Goal: Communication & Community: Answer question/provide support

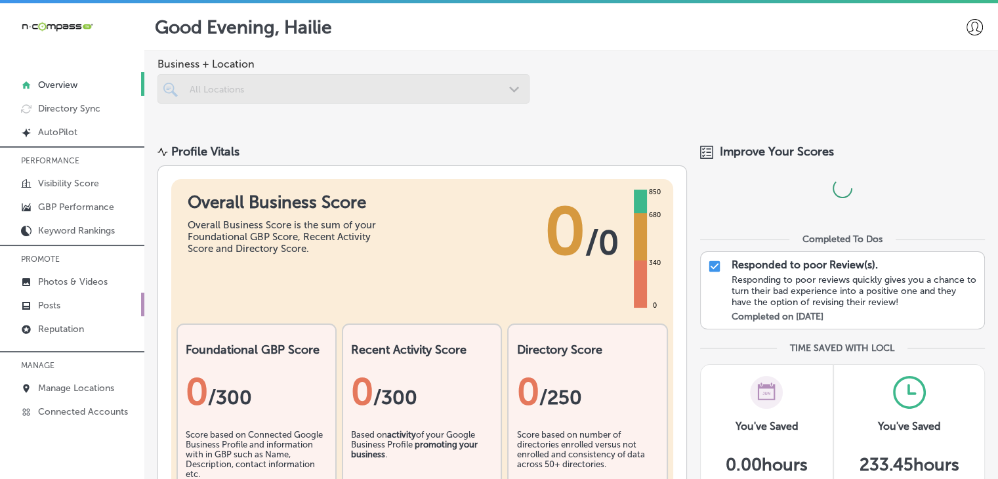
click at [83, 304] on link "Posts" at bounding box center [72, 305] width 144 height 24
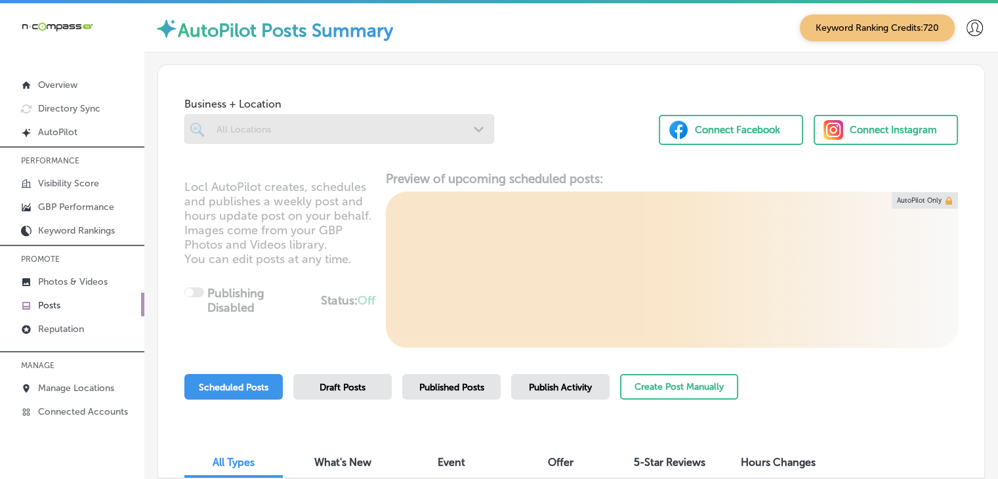
scroll to position [129, 0]
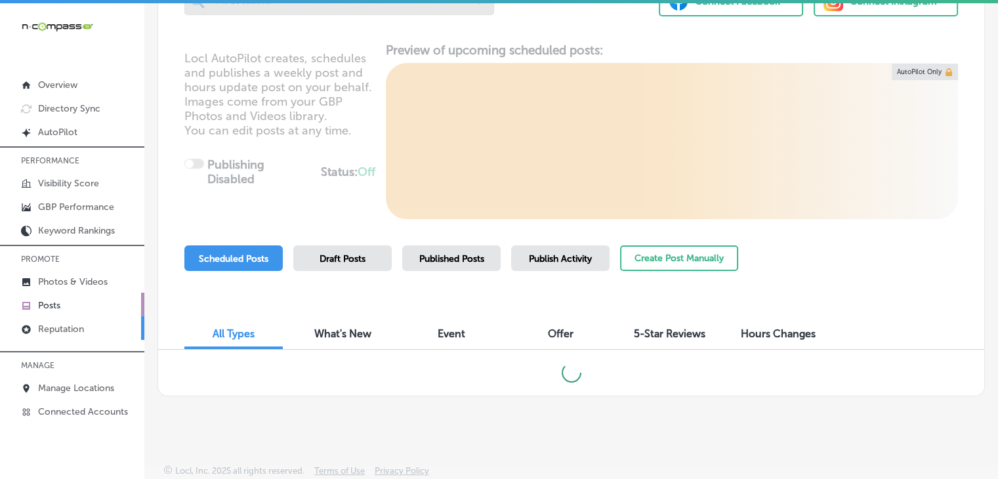
click at [76, 321] on link "Reputation" at bounding box center [72, 328] width 144 height 24
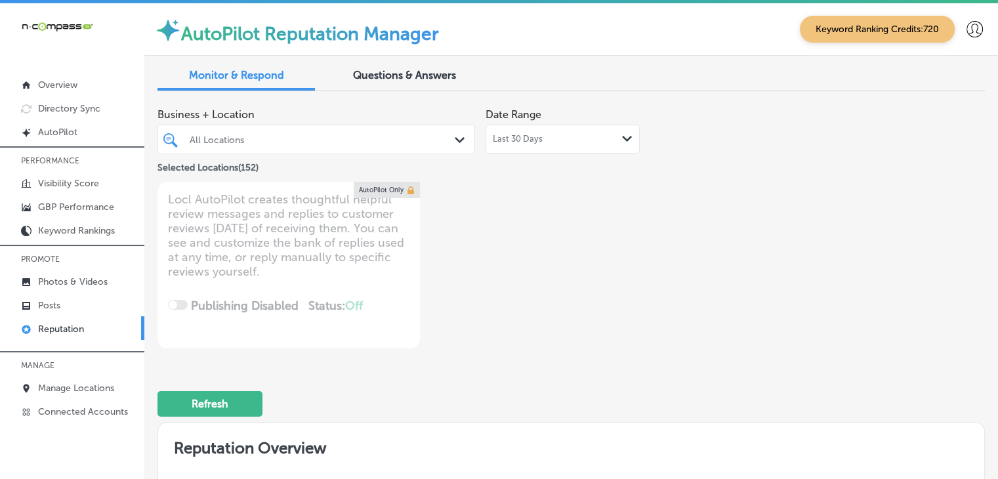
click at [507, 138] on span "Last 30 Days" at bounding box center [518, 139] width 50 height 10
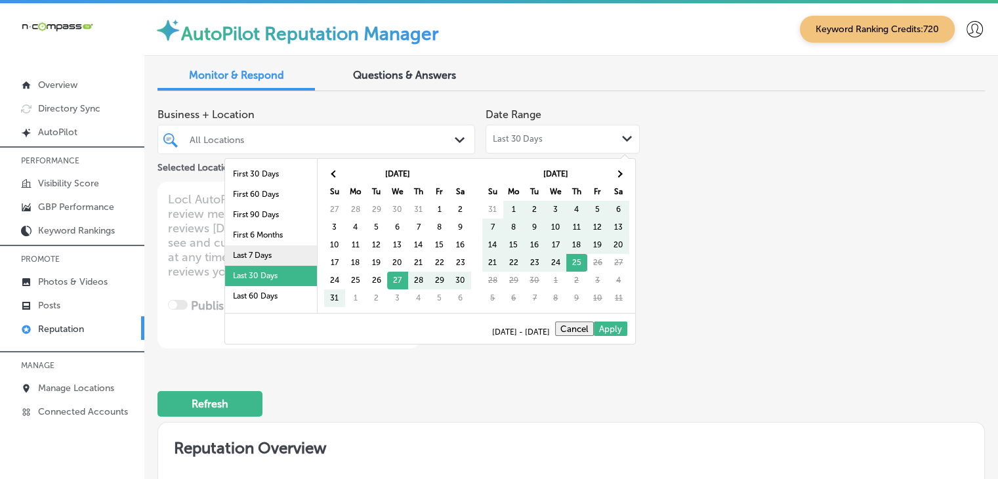
click at [286, 250] on li "Last 7 Days" at bounding box center [271, 255] width 92 height 20
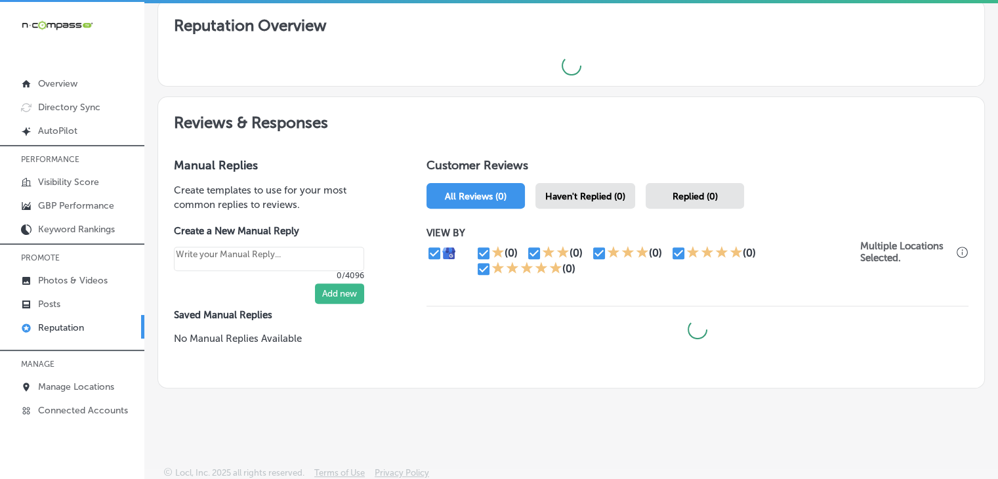
scroll to position [3, 0]
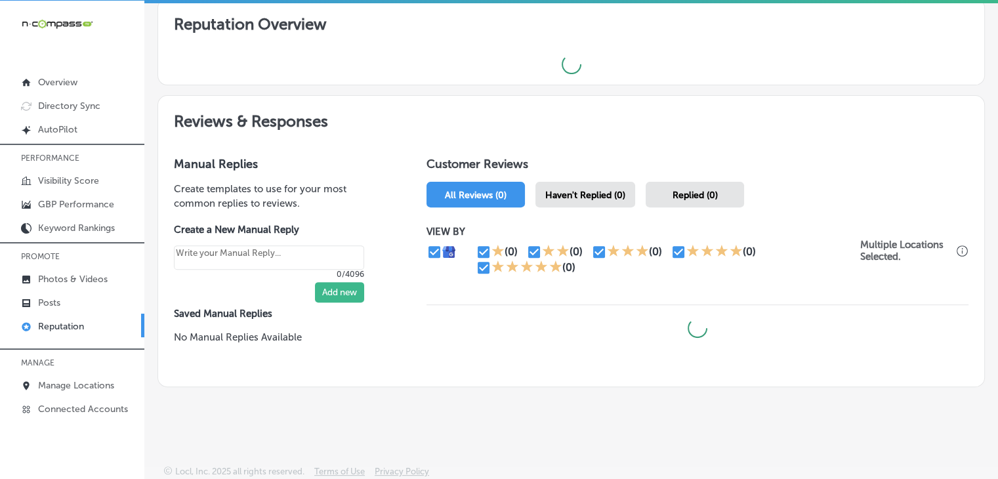
click at [545, 197] on div "Haven't Replied (0)" at bounding box center [585, 195] width 100 height 26
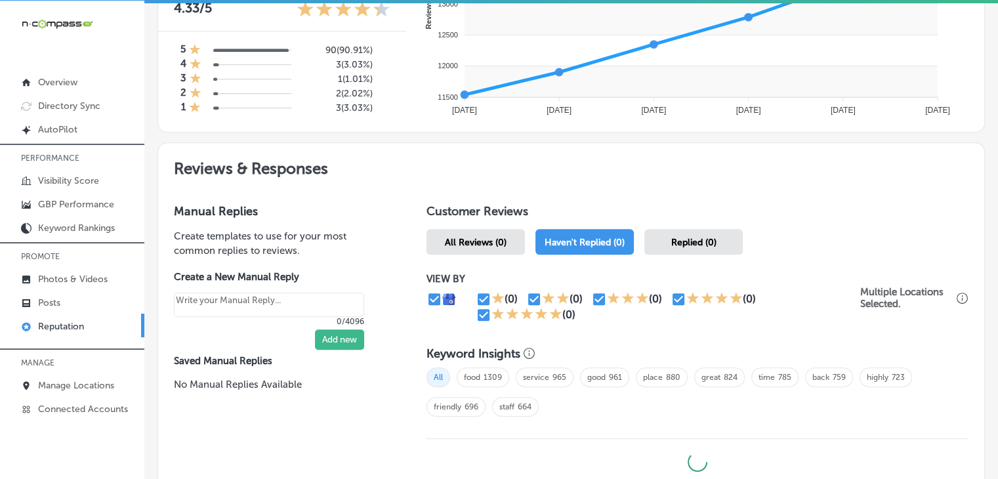
type textarea "x"
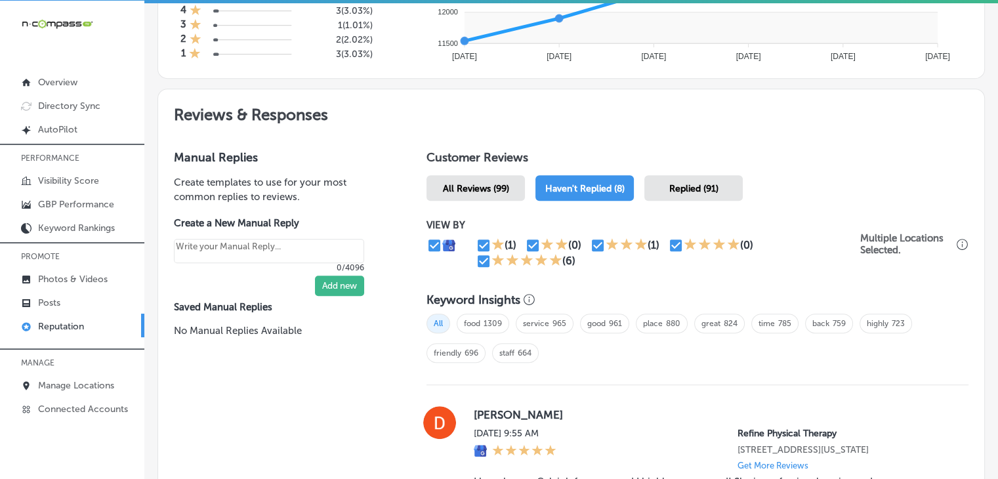
scroll to position [656, 0]
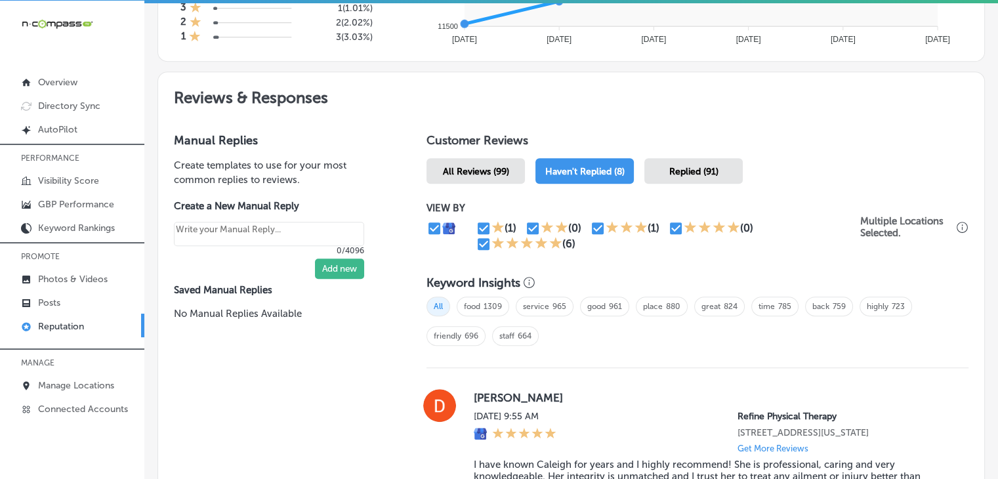
click at [483, 225] on input "checkbox" at bounding box center [484, 228] width 16 height 16
checkbox input "false"
type textarea "x"
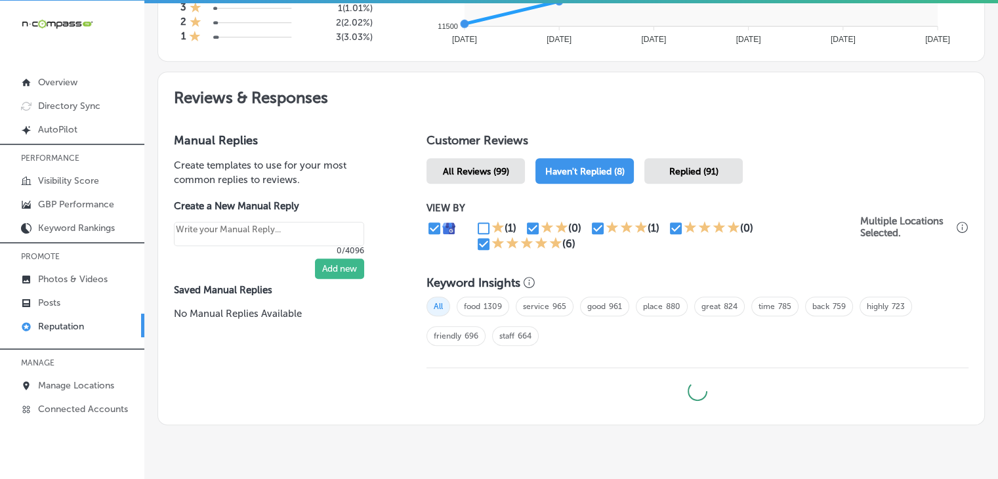
click at [536, 223] on input "checkbox" at bounding box center [533, 228] width 16 height 16
checkbox input "false"
type textarea "x"
click at [590, 228] on input "checkbox" at bounding box center [598, 228] width 16 height 16
checkbox input "false"
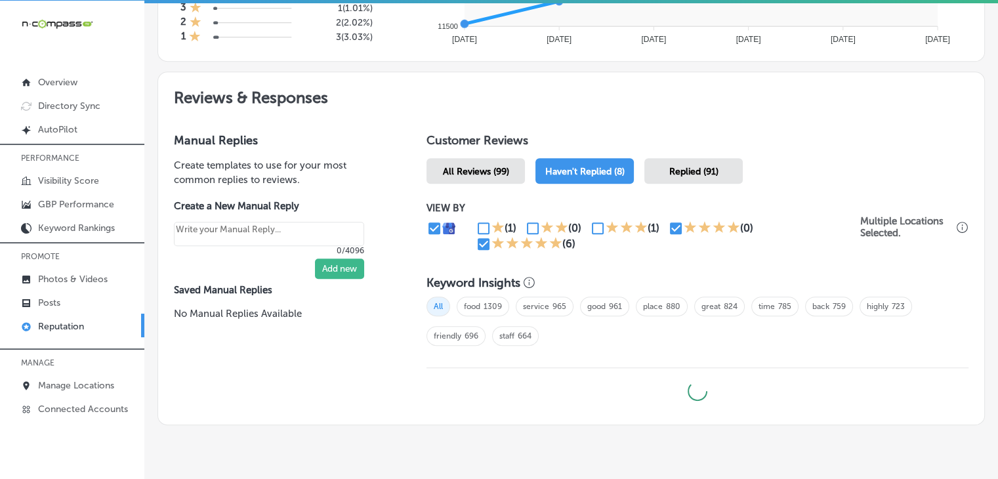
type textarea "x"
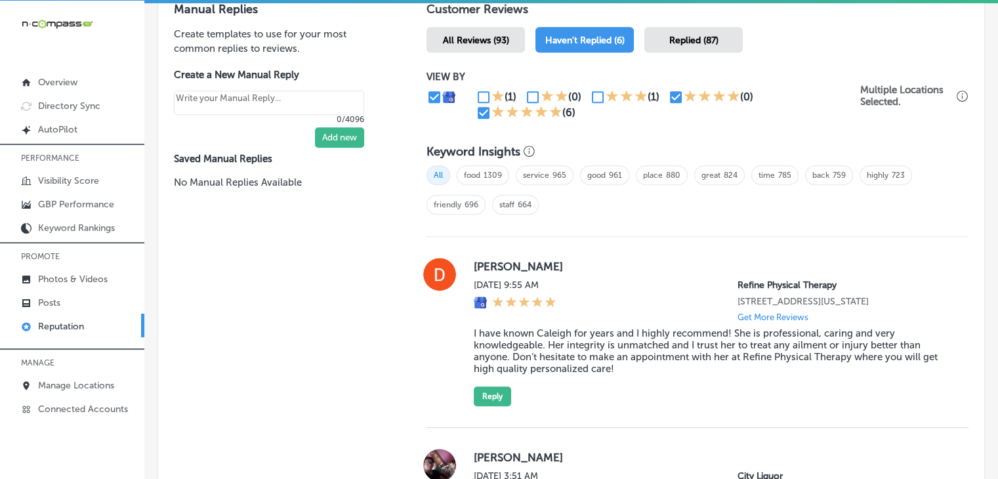
scroll to position [919, 0]
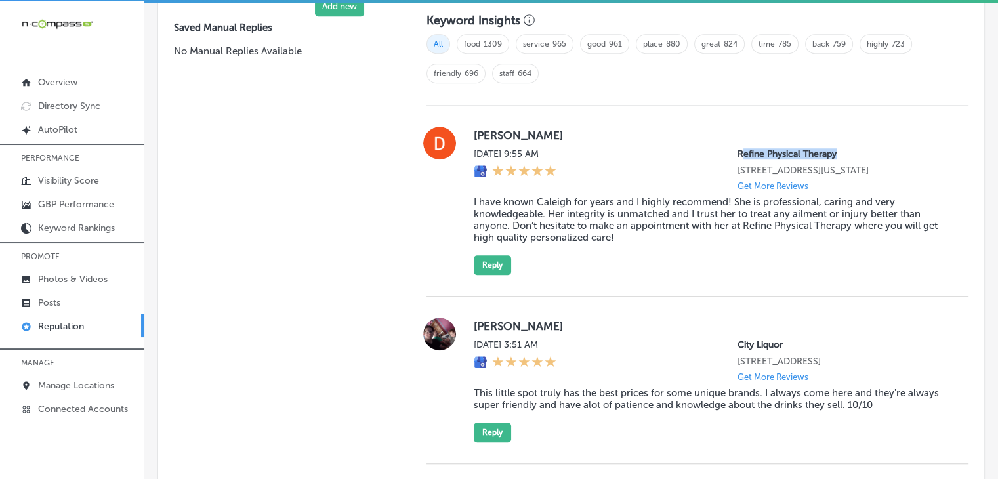
drag, startPoint x: 730, startPoint y: 146, endPoint x: 842, endPoint y: 151, distance: 112.3
click at [842, 151] on p "Refine Physical Therapy" at bounding box center [842, 153] width 210 height 11
click at [840, 151] on p "Refine Physical Therapy" at bounding box center [842, 153] width 210 height 11
drag, startPoint x: 837, startPoint y: 150, endPoint x: 693, endPoint y: 152, distance: 143.7
click at [693, 152] on div "[DATE] 9:55 AM Refine Physical Therapy [STREET_ADDRESS][US_STATE] Get More Revi…" at bounding box center [711, 169] width 474 height 43
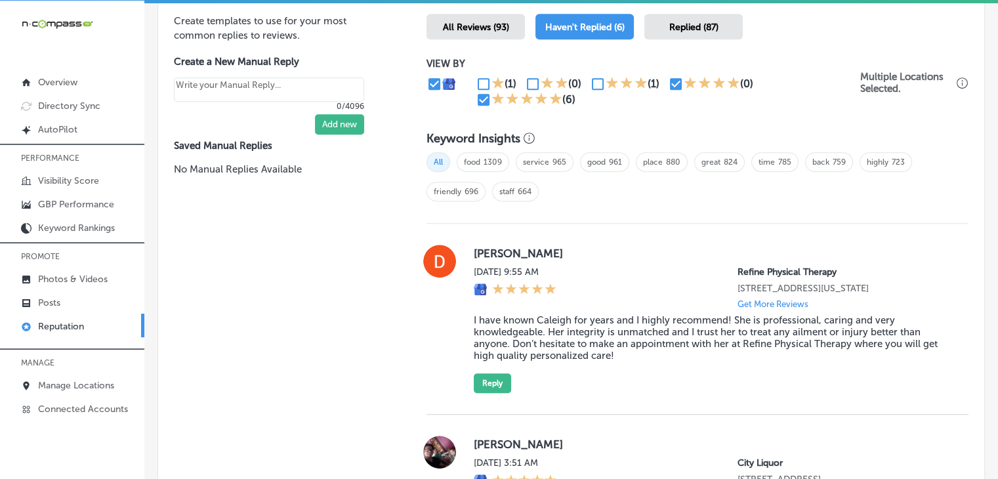
scroll to position [903, 0]
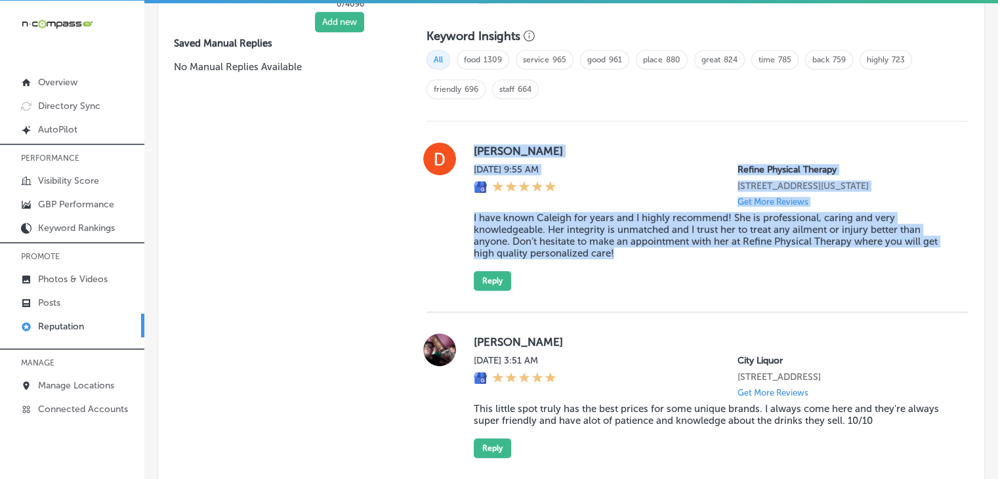
drag, startPoint x: 470, startPoint y: 142, endPoint x: 627, endPoint y: 262, distance: 197.1
click at [627, 262] on div "[PERSON_NAME][DATE] 9:55 AM Refine Physical Therapy [STREET_ADDRESS][US_STATE] …" at bounding box center [697, 216] width 542 height 148
copy div "[PERSON_NAME][DATE] 9:55 AM Refine Physical Therapy [STREET_ADDRESS][US_STATE] …"
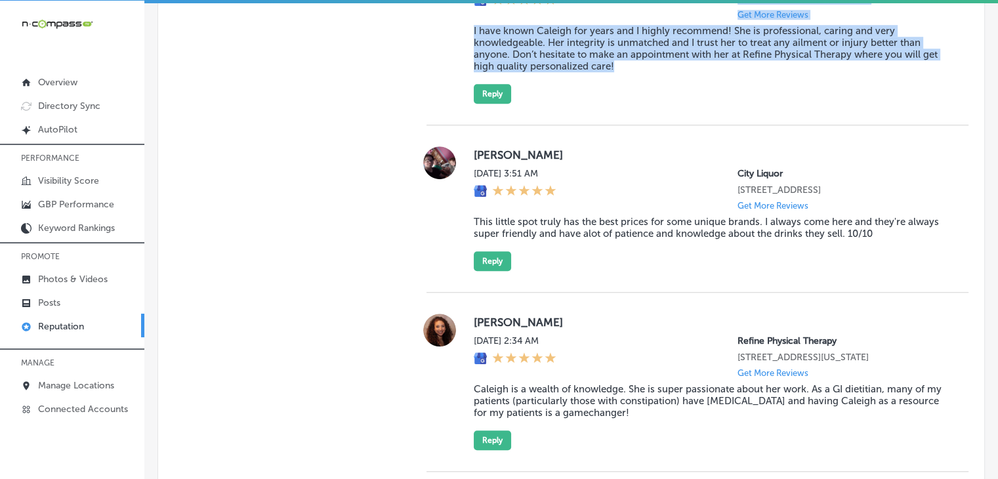
scroll to position [1296, 0]
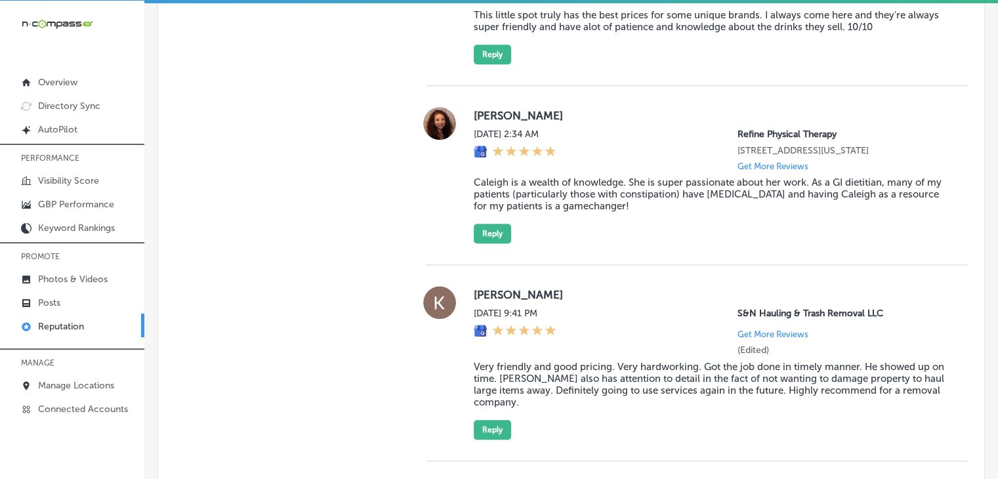
drag, startPoint x: 528, startPoint y: 140, endPoint x: 703, endPoint y: 233, distance: 199.0
click at [703, 233] on div "[PERSON_NAME][DATE] 2:34 AM Refine Physical Therapy [STREET_ADDRESS][US_STATE] …" at bounding box center [697, 175] width 542 height 136
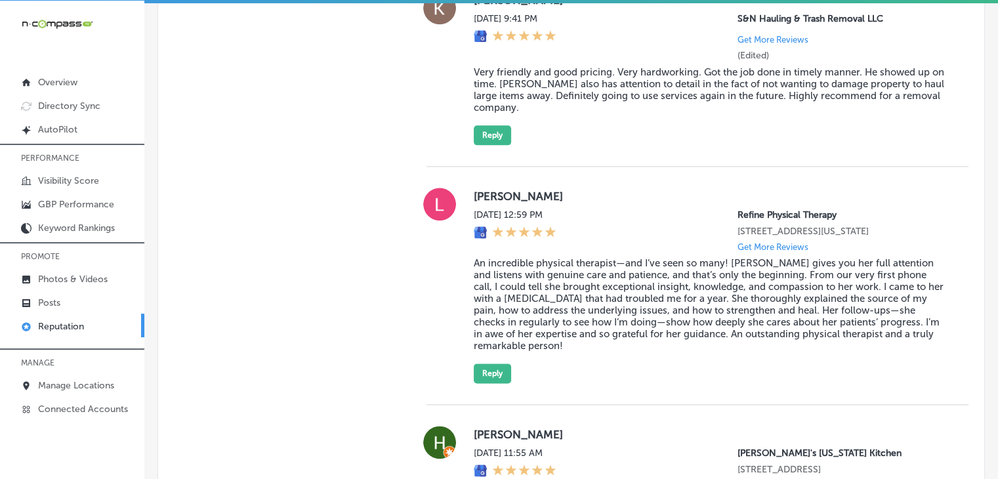
drag, startPoint x: 470, startPoint y: 211, endPoint x: 575, endPoint y: 397, distance: 214.2
click at [575, 383] on div "[PERSON_NAME] [DATE] 12:59 PM Refine Physical Therapy [STREET_ADDRESS][US_STATE…" at bounding box center [697, 286] width 542 height 196
copy div "[PERSON_NAME] [DATE] 12:59 PM Refine Physical Therapy [STREET_ADDRESS][US_STATE…"
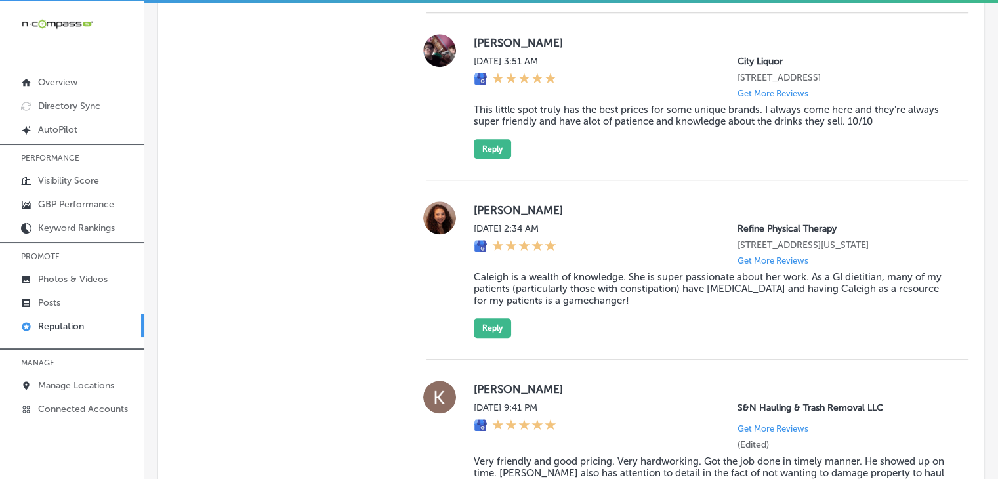
scroll to position [913, 0]
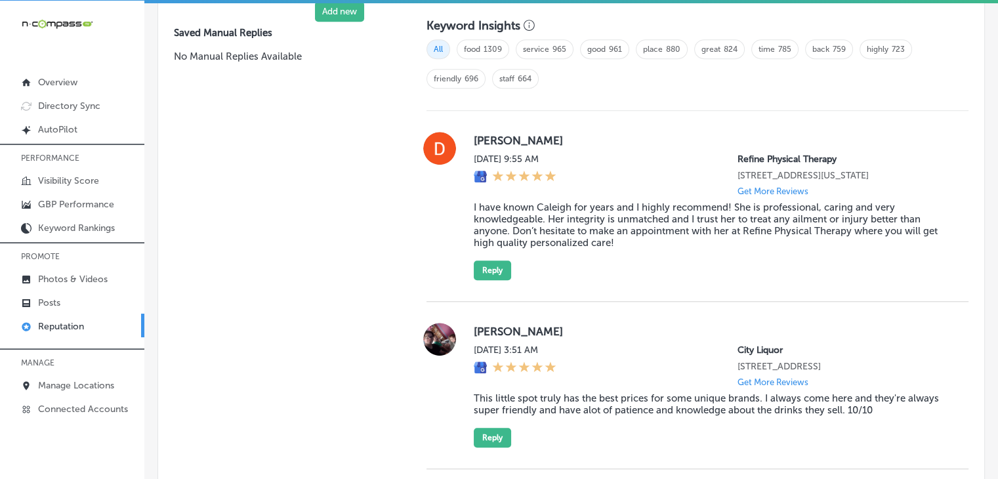
click at [789, 181] on p "[STREET_ADDRESS][US_STATE]" at bounding box center [842, 175] width 210 height 11
drag, startPoint x: 863, startPoint y: 169, endPoint x: 879, endPoint y: 169, distance: 15.7
click at [879, 170] on p "[STREET_ADDRESS][US_STATE]" at bounding box center [842, 175] width 210 height 11
click at [497, 280] on button "Reply" at bounding box center [492, 270] width 37 height 20
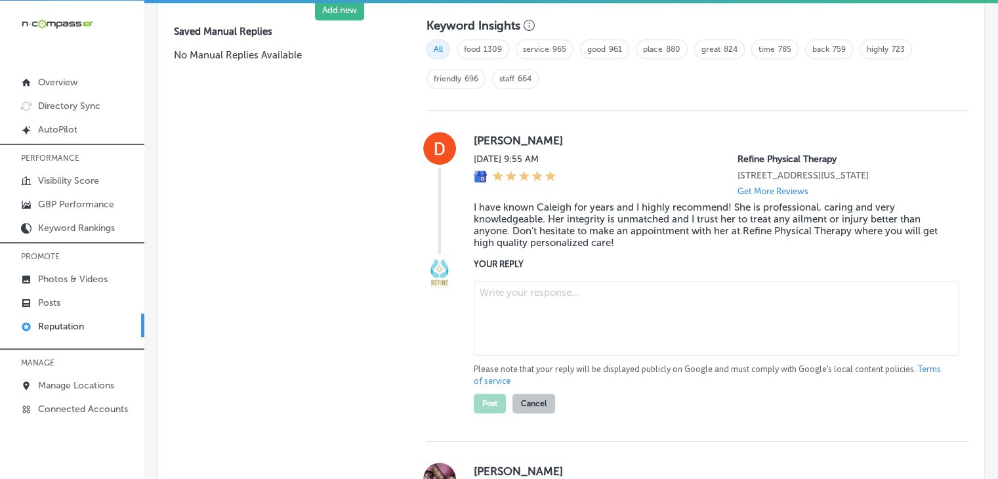
click at [504, 298] on textarea at bounding box center [717, 318] width 486 height 75
paste textarea "It’s wonderful to hear that you trust Dr. [PERSON_NAME]’s expertise and persona…"
type textarea "It’s wonderful to hear that you trust Dr. [PERSON_NAME]’s expertise and persona…"
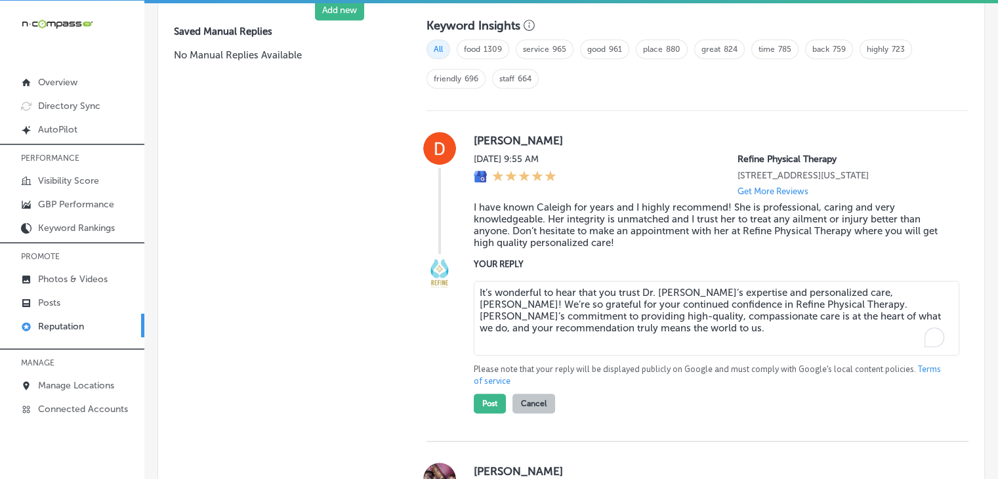
type textarea "x"
type textarea "It’s wonderful to hear that you trust Dr. [PERSON_NAME]’s expertise and persona…"
click at [485, 413] on button "Post" at bounding box center [490, 404] width 32 height 20
type textarea "x"
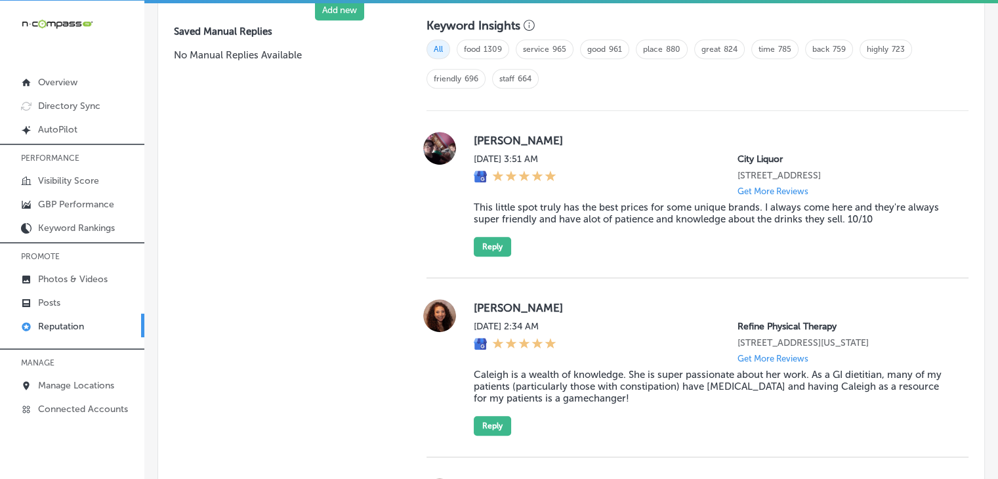
scroll to position [1388, 0]
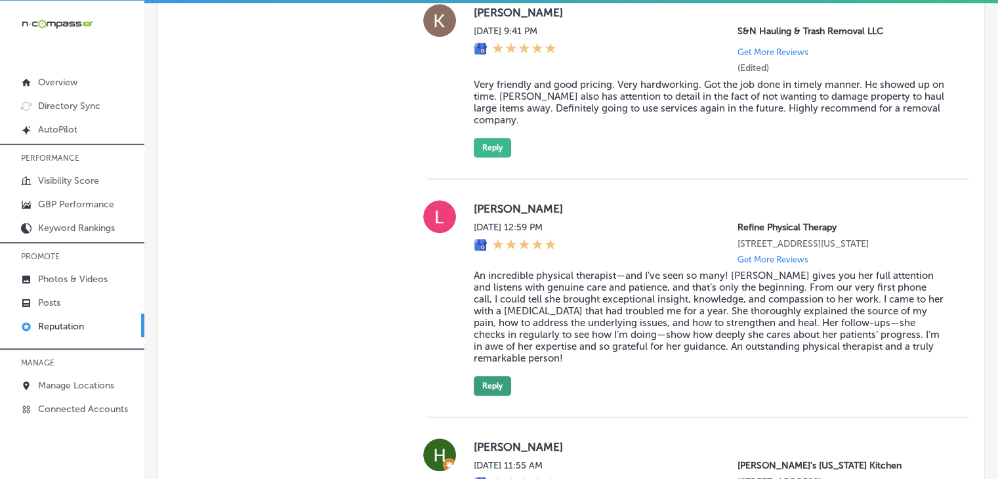
click at [483, 396] on button "Reply" at bounding box center [492, 386] width 37 height 20
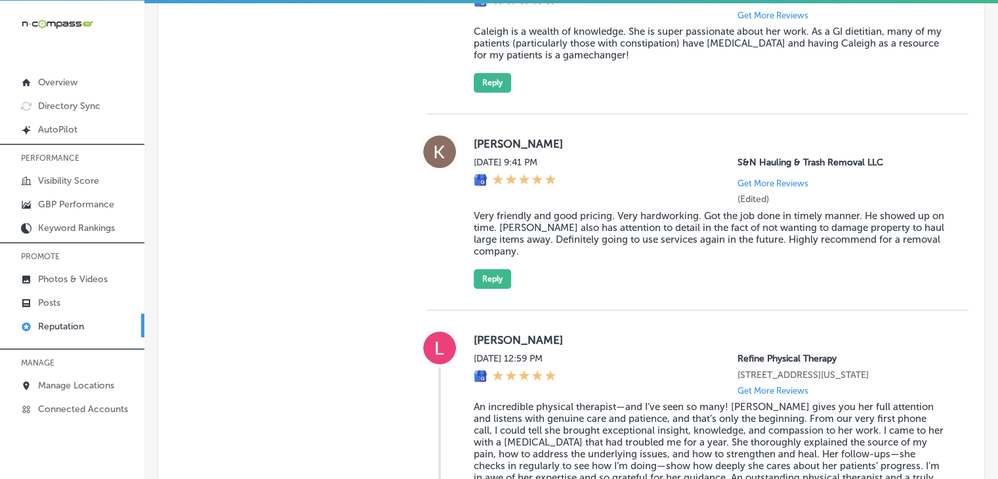
scroll to position [1519, 0]
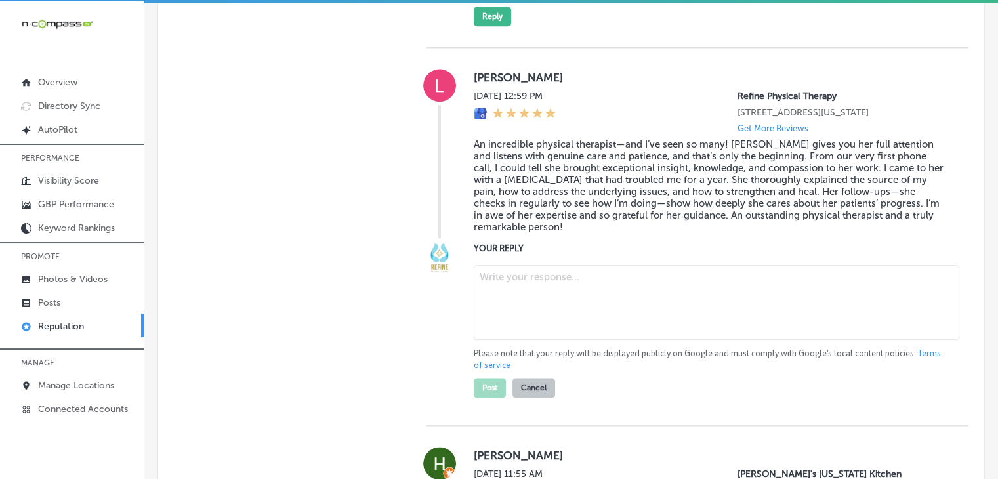
click at [581, 340] on textarea at bounding box center [717, 302] width 486 height 75
paste textarea "Caleigh is dedicated to ensuring her patients feel heard and supported, and we’…"
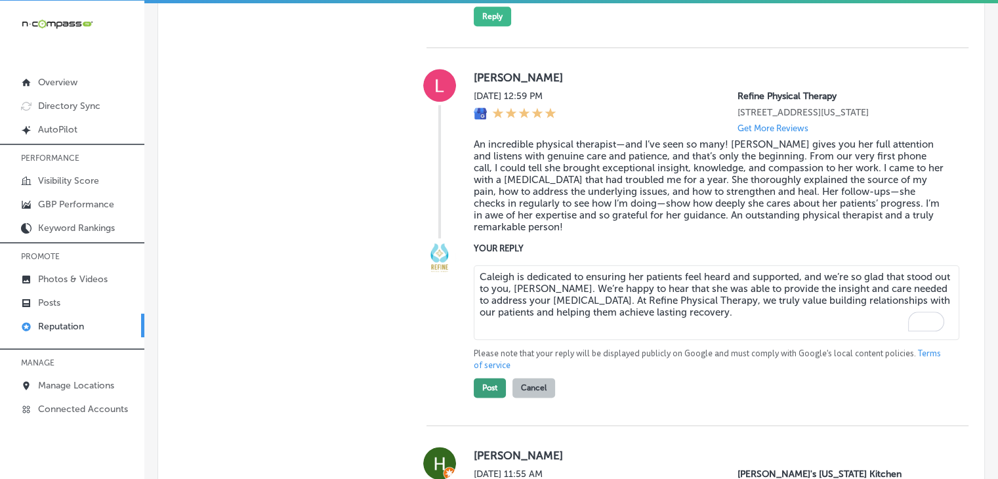
type textarea "Caleigh is dedicated to ensuring her patients feel heard and supported, and we’…"
drag, startPoint x: 480, startPoint y: 417, endPoint x: 497, endPoint y: 410, distance: 18.5
click at [480, 398] on button "Post" at bounding box center [490, 388] width 32 height 20
type textarea "x"
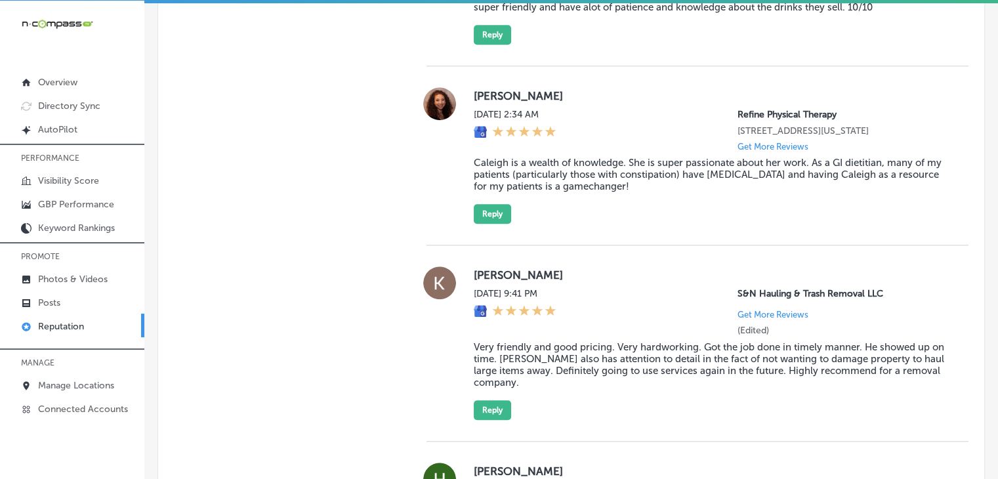
scroll to position [1104, 0]
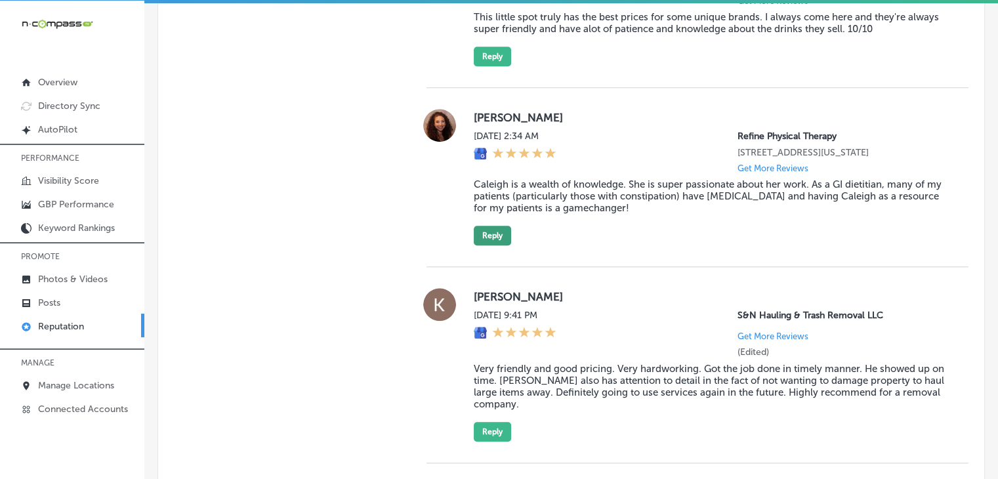
click at [503, 245] on button "Reply" at bounding box center [492, 236] width 37 height 20
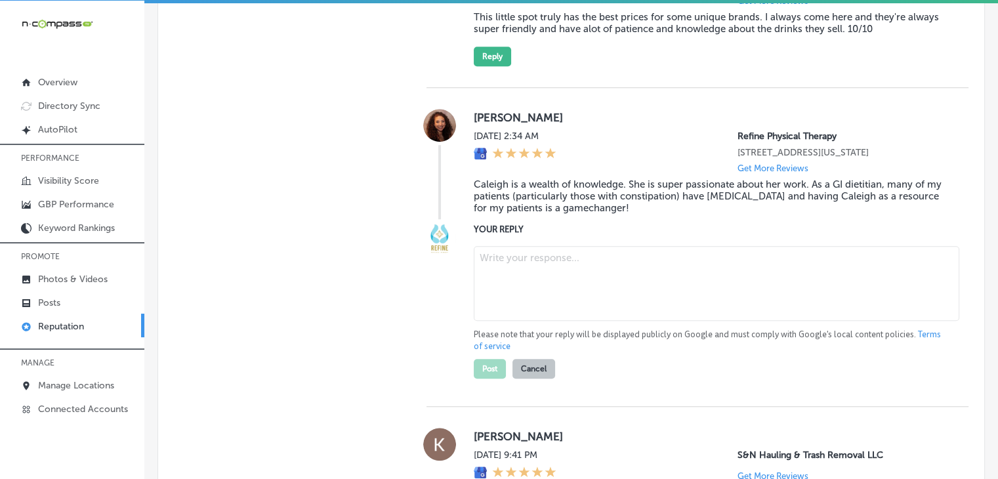
click at [508, 284] on textarea at bounding box center [717, 283] width 486 height 75
paste textarea "It’s amazing to hear how [PERSON_NAME]’s expertise has become such a valuable r…"
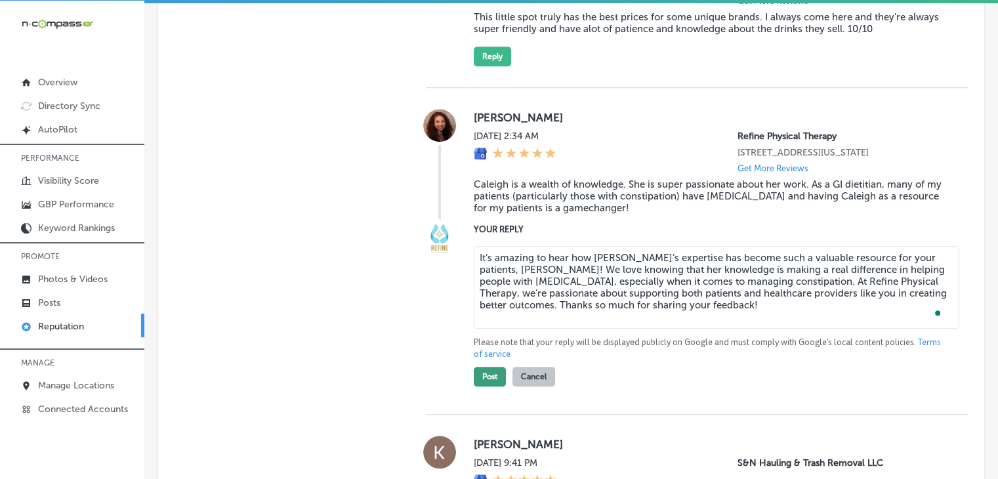
type textarea "It’s amazing to hear how [PERSON_NAME]’s expertise has become such a valuable r…"
click at [483, 386] on button "Post" at bounding box center [490, 377] width 32 height 20
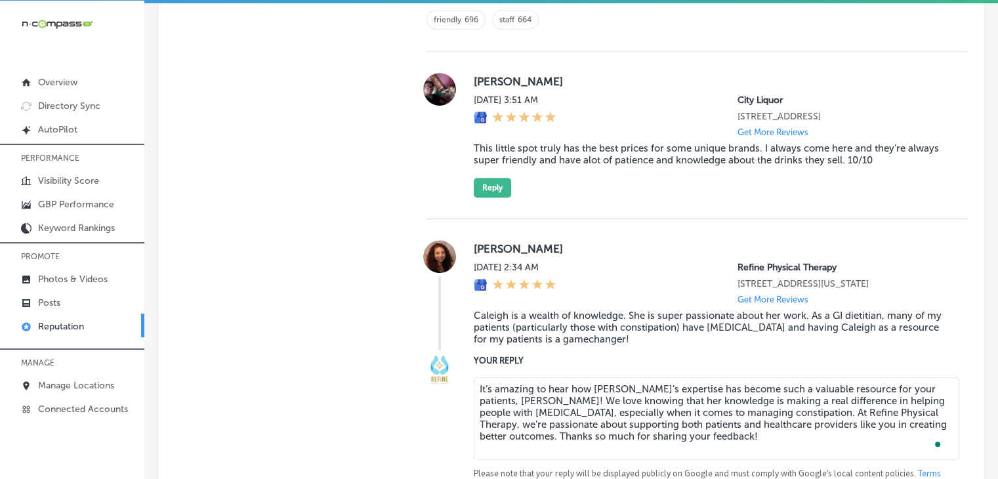
type textarea "x"
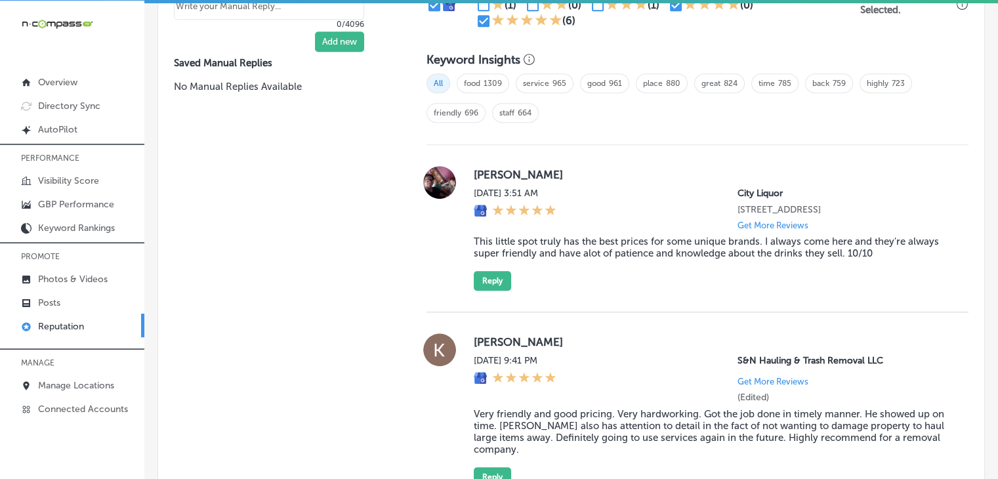
scroll to position [841, 0]
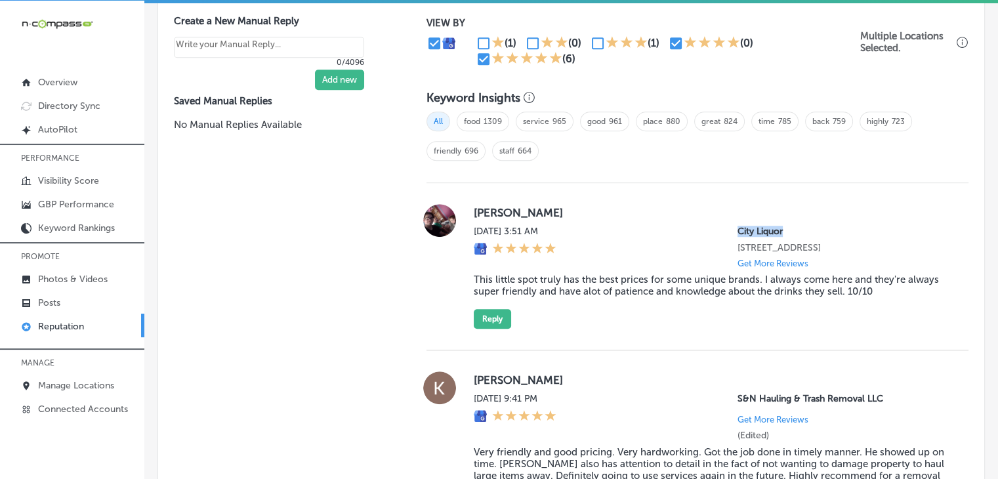
drag, startPoint x: 726, startPoint y: 222, endPoint x: 787, endPoint y: 224, distance: 61.7
click at [788, 223] on div "[PERSON_NAME][DATE] 3:51 AM City Liquor [STREET_ADDRESS] Get More Reviews This …" at bounding box center [711, 266] width 474 height 125
copy p "City Liquor"
click at [474, 206] on label "[PERSON_NAME]" at bounding box center [711, 212] width 474 height 13
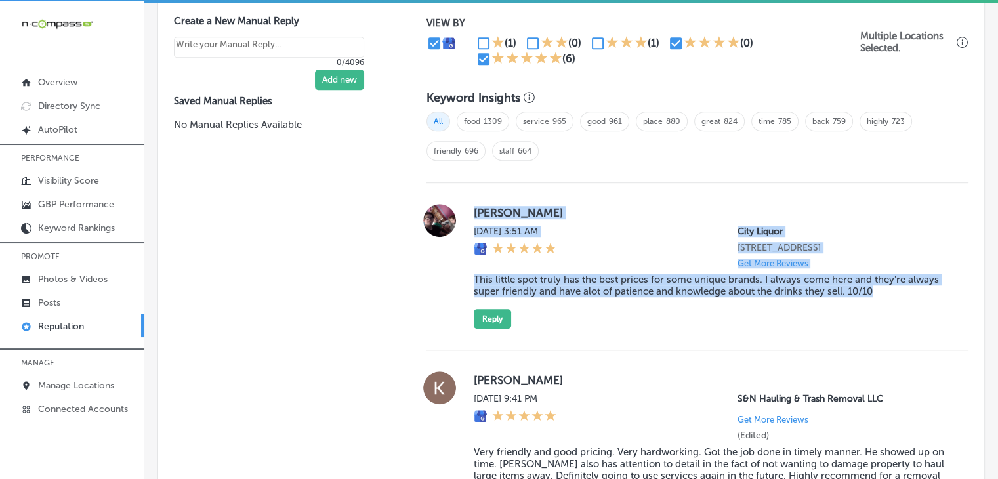
drag, startPoint x: 474, startPoint y: 205, endPoint x: 888, endPoint y: 291, distance: 422.8
click at [888, 291] on div "[PERSON_NAME][DATE] 3:51 AM City Liquor [STREET_ADDRESS] Get More Reviews This …" at bounding box center [711, 266] width 474 height 125
copy div "[PERSON_NAME][DATE] 3:51 AM City Liquor [STREET_ADDRESS] Get More Reviews This …"
click at [575, 274] on blockquote "This little spot truly has the best prices for some unique brands. I always com…" at bounding box center [711, 286] width 474 height 24
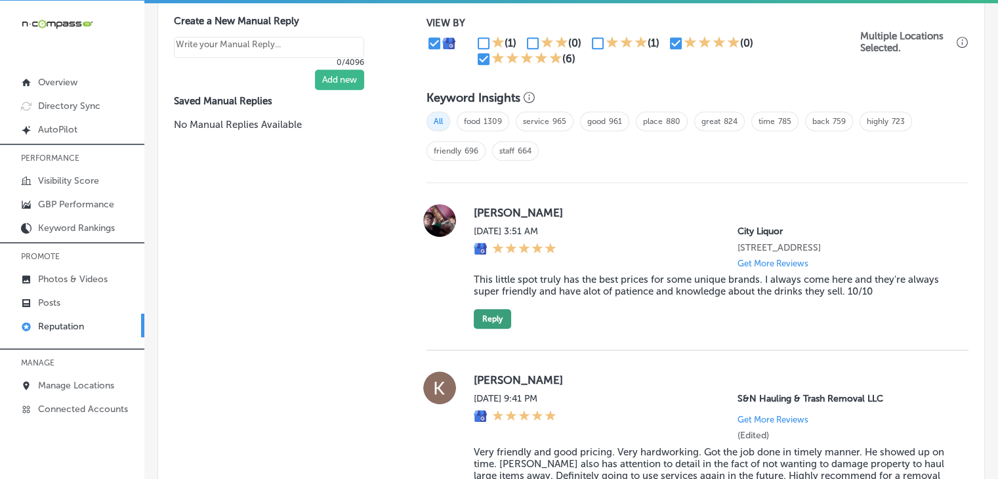
click at [505, 312] on button "Reply" at bounding box center [492, 319] width 37 height 20
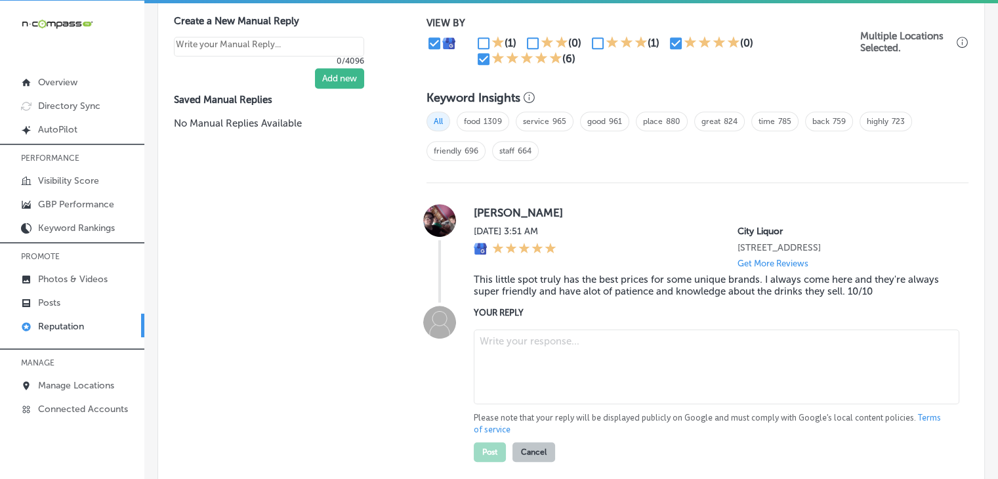
click at [518, 358] on textarea at bounding box center [717, 366] width 486 height 75
paste textarea "We’re so glad to hear that you appreciate our unique brands and great prices, […"
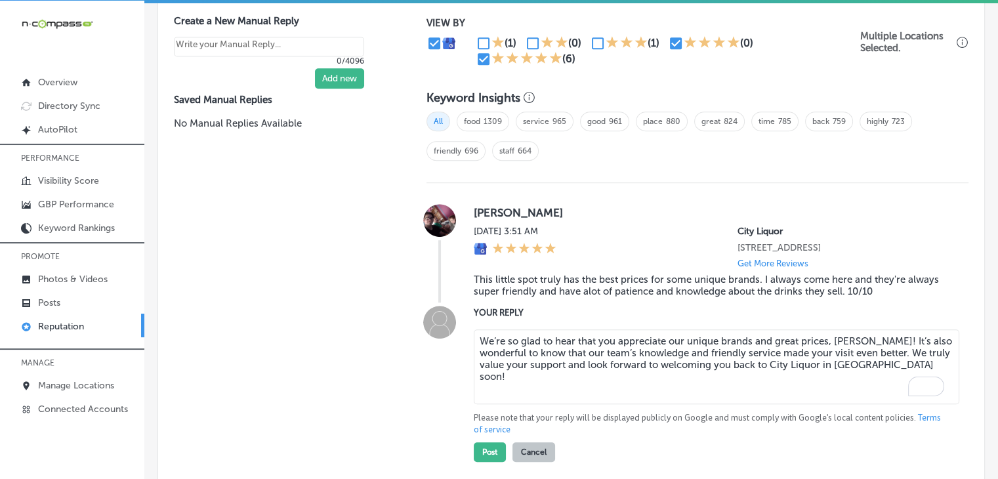
scroll to position [972, 0]
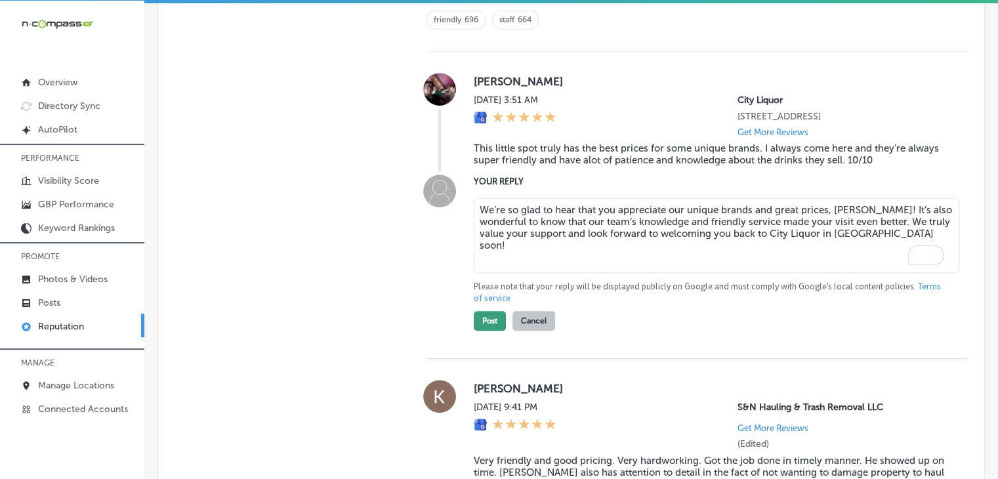
type textarea "We’re so glad to hear that you appreciate our unique brands and great prices, […"
click at [489, 326] on button "Post" at bounding box center [490, 321] width 32 height 20
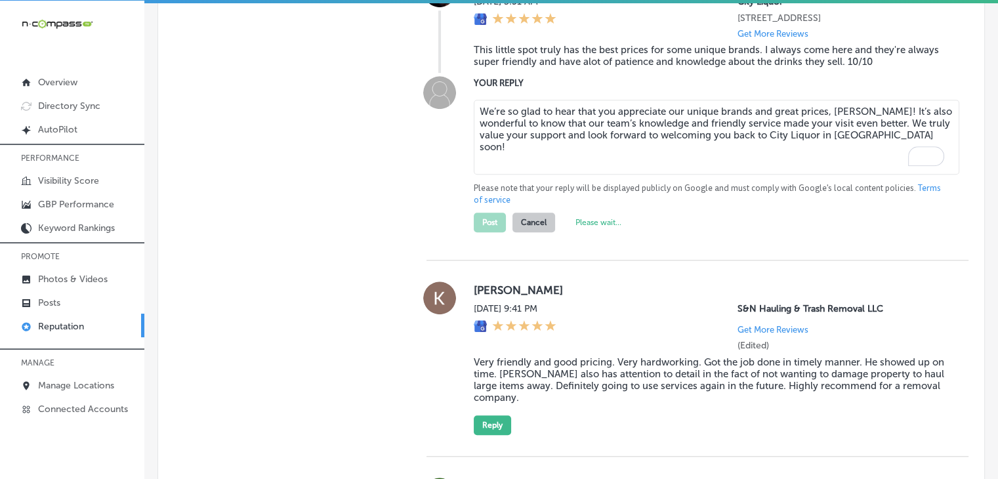
type textarea "x"
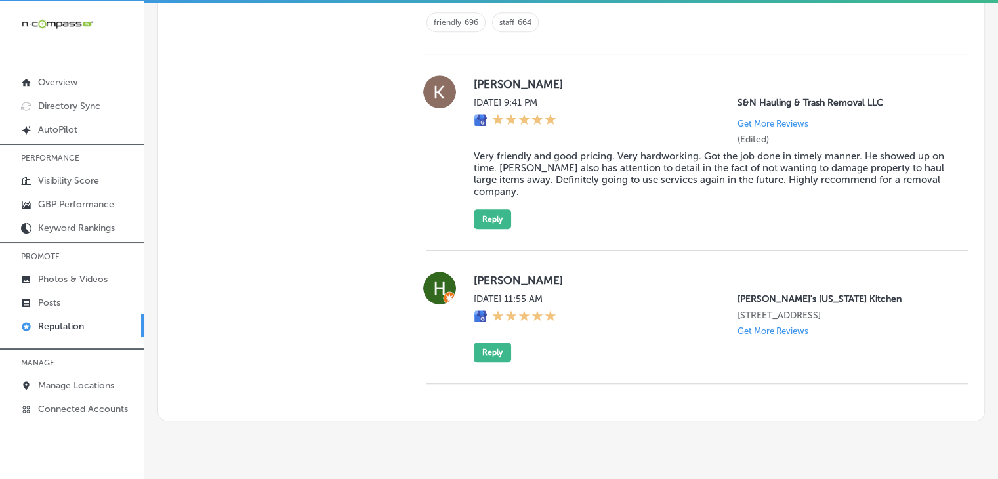
scroll to position [1006, 0]
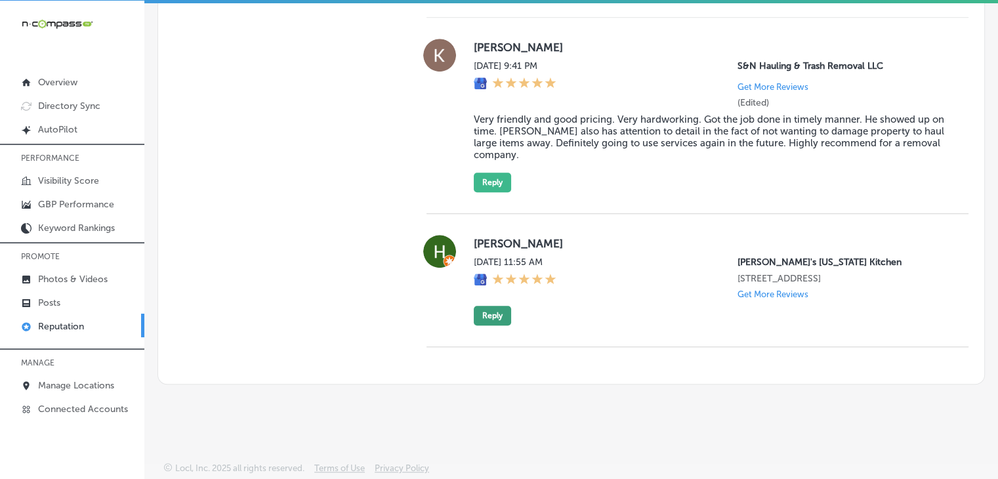
click at [477, 313] on button "Reply" at bounding box center [492, 316] width 37 height 20
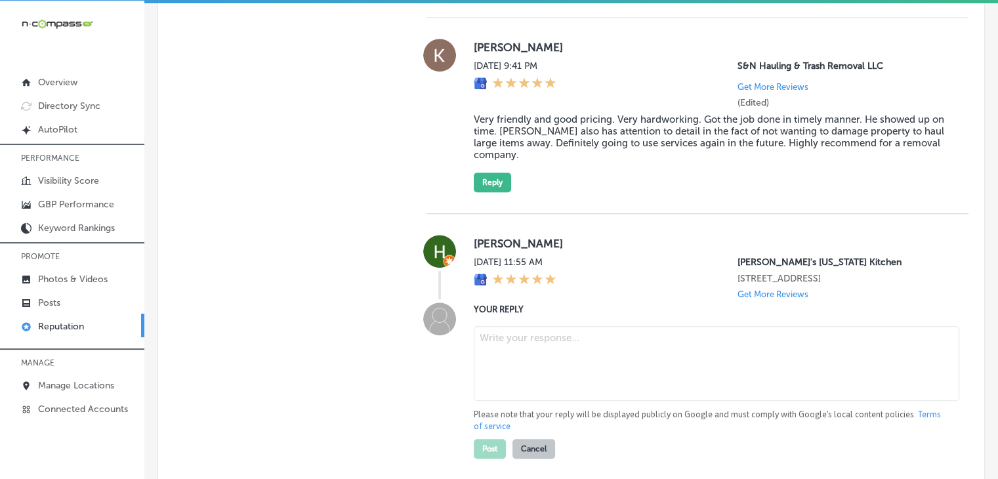
click at [491, 356] on textarea at bounding box center [717, 363] width 486 height 75
paste textarea "Thank you for the 5-star rating! We’re so glad to know you had a great experien…"
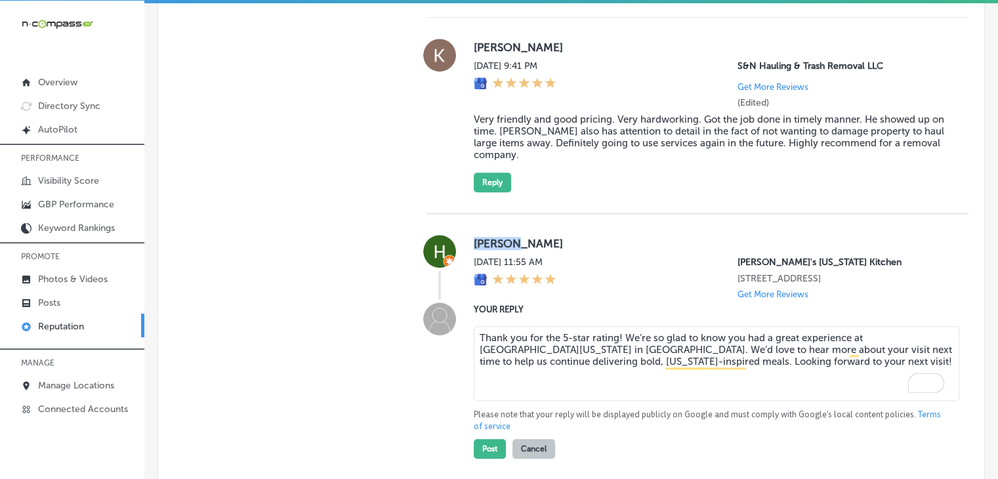
drag, startPoint x: 470, startPoint y: 245, endPoint x: 512, endPoint y: 238, distance: 42.6
click at [512, 238] on div "[PERSON_NAME] [DATE] 11:55 AM Popeye's [US_STATE] Kitchen [STREET_ADDRESS] Get …" at bounding box center [697, 267] width 542 height 64
copy label "[PERSON_NAME]"
click at [616, 334] on textarea "Thank you for the 5-star rating! We’re so glad to know you had a great experien…" at bounding box center [717, 363] width 486 height 75
paste textarea "[PERSON_NAME]"
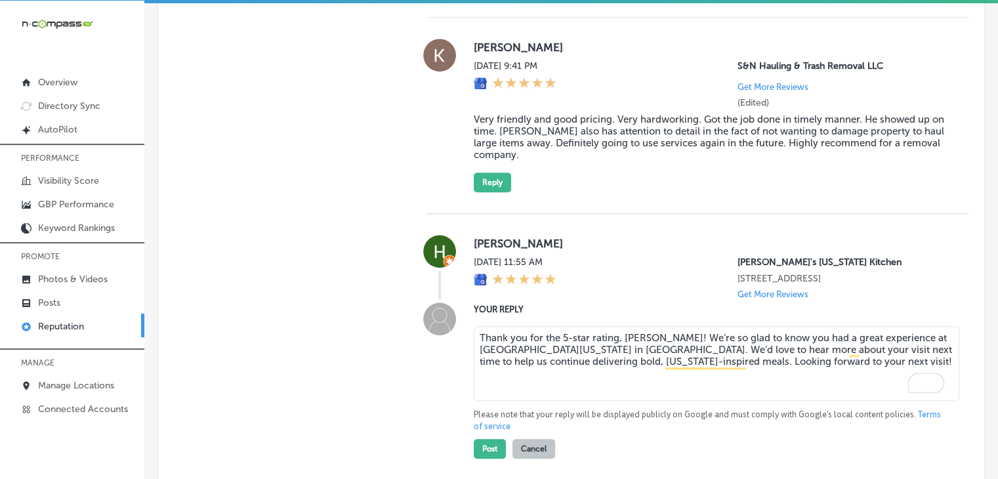
scroll to position [1138, 0]
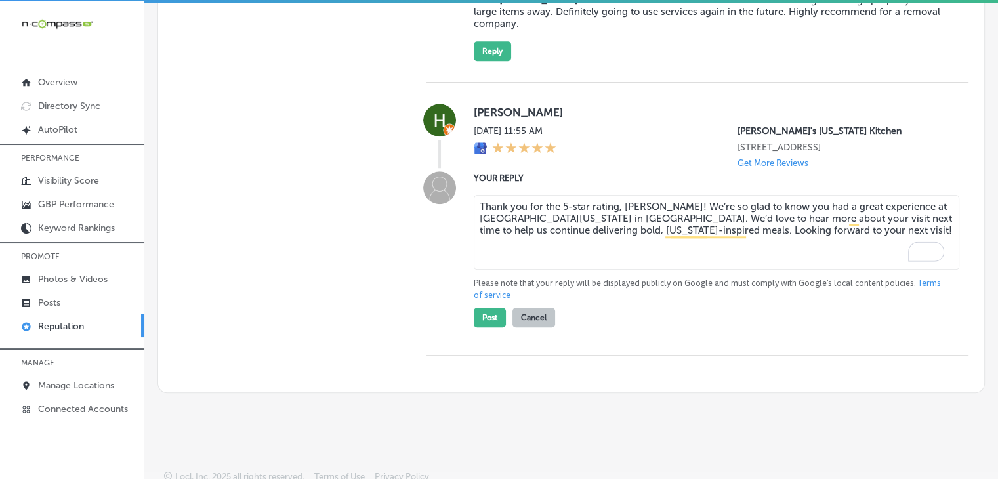
type textarea "Thank you for the 5-star rating, [PERSON_NAME]! We’re so glad to know you had a…"
click at [496, 327] on div "[PERSON_NAME] [DATE] 11:55 AM [PERSON_NAME]'s [US_STATE] Kitchen [STREET_ADDRES…" at bounding box center [697, 219] width 542 height 273
click at [496, 321] on button "Post" at bounding box center [490, 318] width 32 height 20
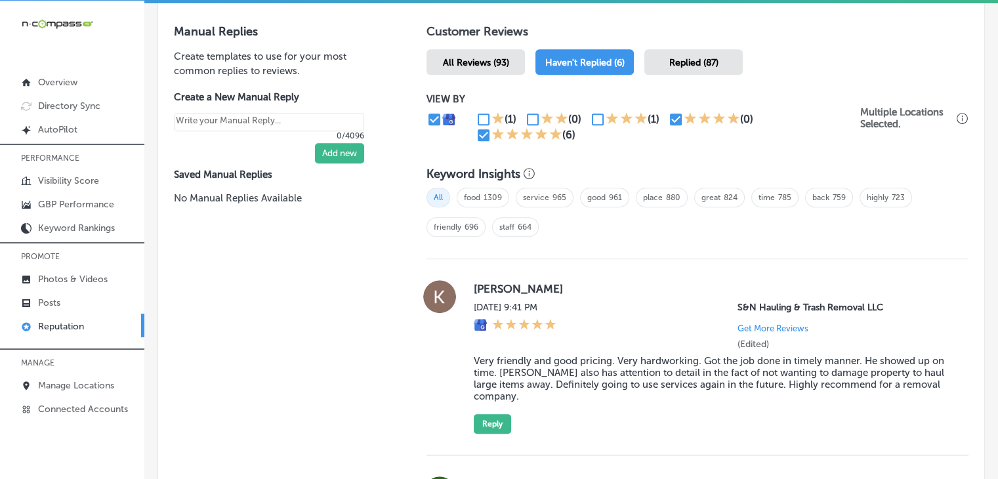
scroll to position [744, 0]
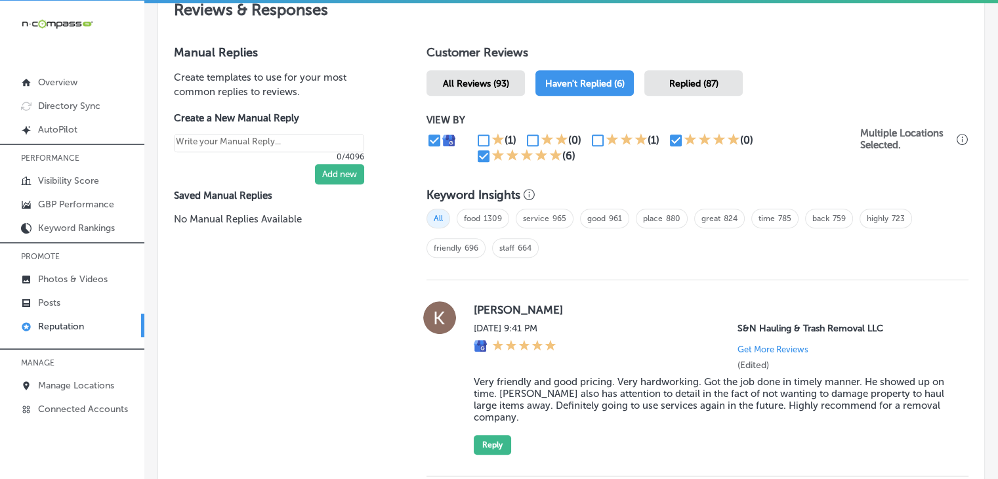
type textarea "x"
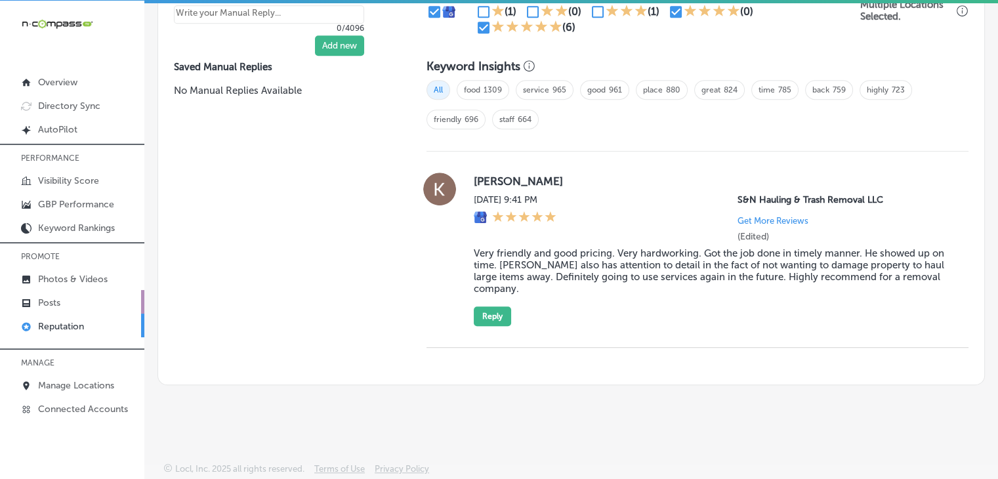
click at [105, 295] on link "Posts" at bounding box center [72, 302] width 144 height 24
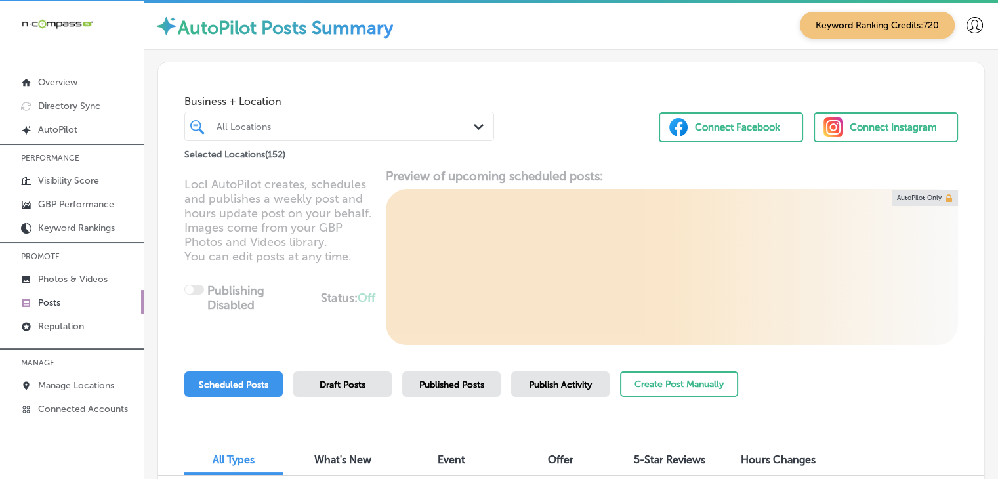
scroll to position [129, 0]
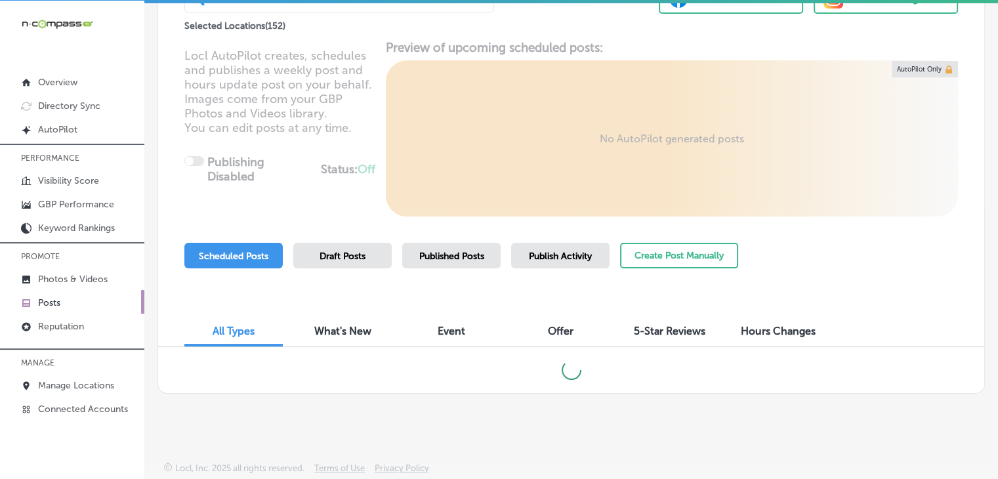
click at [542, 247] on div "Publish Activity" at bounding box center [560, 256] width 98 height 26
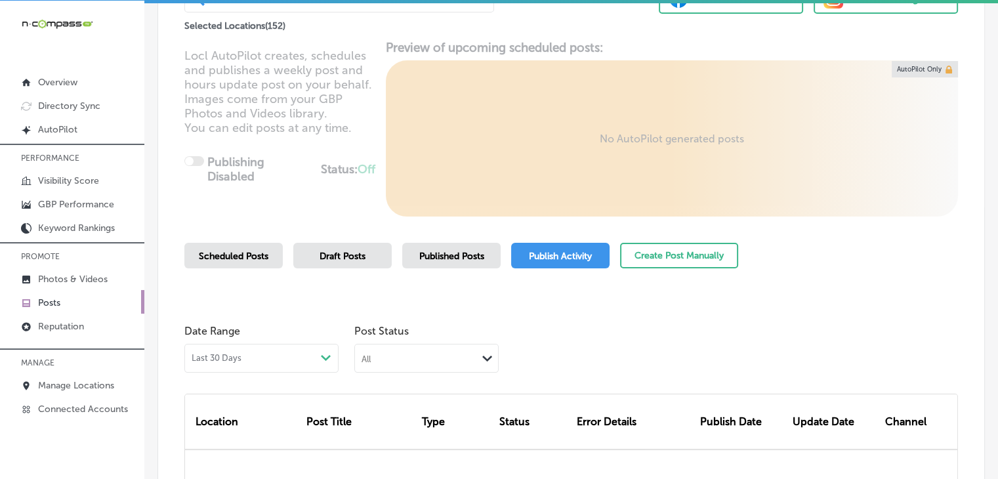
click at [367, 359] on div "All" at bounding box center [366, 358] width 9 height 11
click at [384, 419] on label "Failed" at bounding box center [376, 421] width 27 height 12
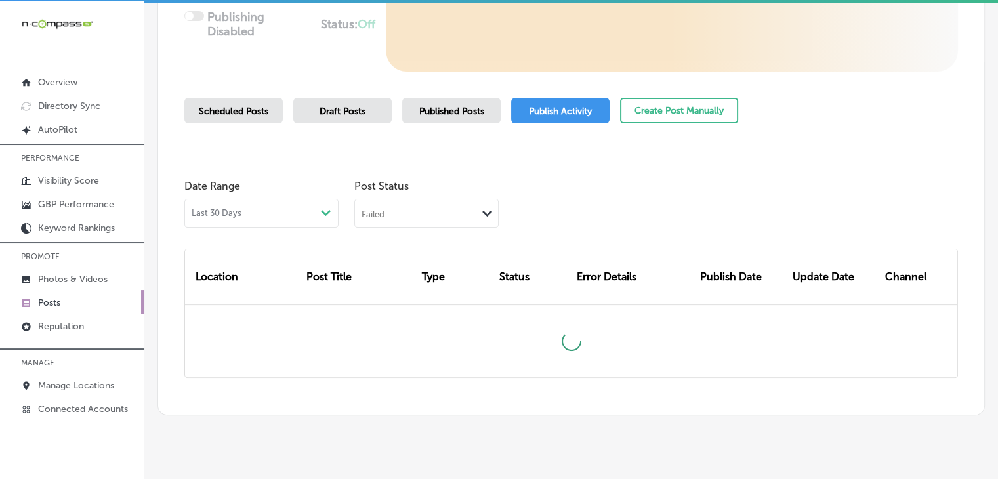
scroll to position [295, 0]
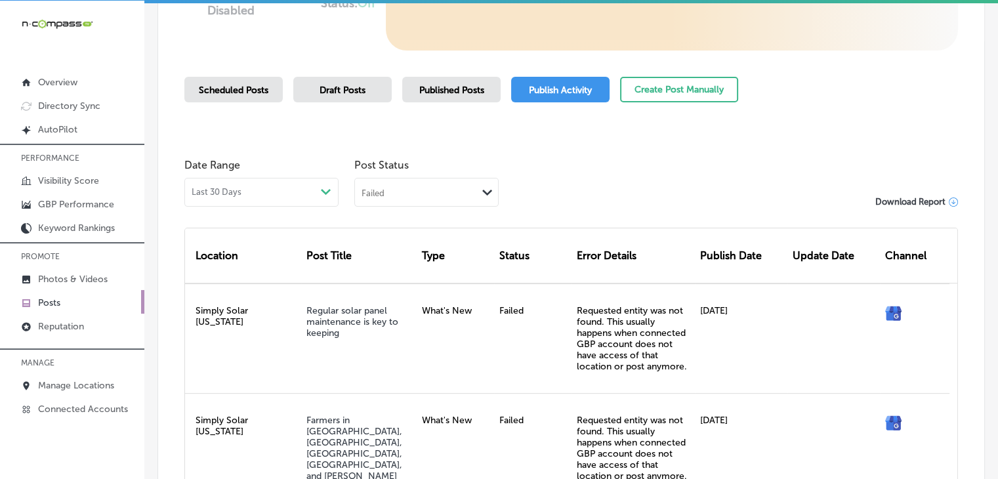
click at [724, 133] on div "Scheduled Posts Draft Posts Published Posts Publish Activity Create Post Manual…" at bounding box center [461, 107] width 554 height 60
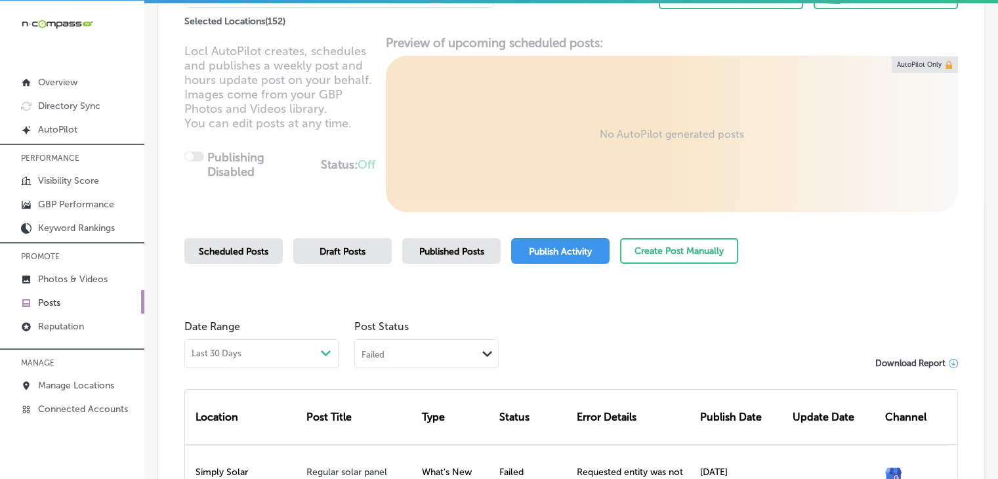
scroll to position [155, 0]
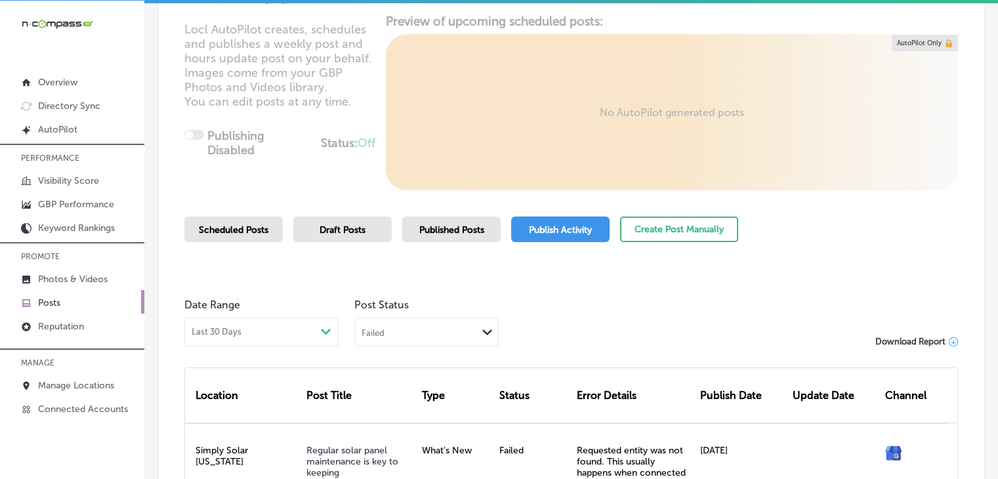
click at [405, 316] on div "Post Status Failed Path Created with Sketch." at bounding box center [426, 319] width 144 height 54
click at [409, 326] on div "Failed" at bounding box center [416, 331] width 122 height 12
click at [400, 404] on div "Failed" at bounding box center [426, 396] width 143 height 19
click at [468, 326] on div "Failed" at bounding box center [416, 331] width 122 height 12
click at [430, 408] on label "Rejected By Google" at bounding box center [407, 414] width 89 height 12
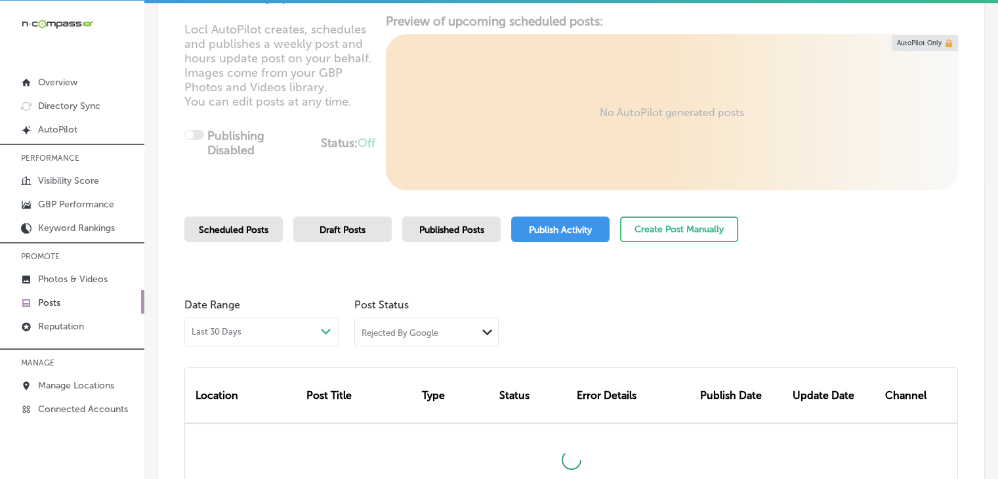
scroll to position [286, 0]
